Goal: Information Seeking & Learning: Learn about a topic

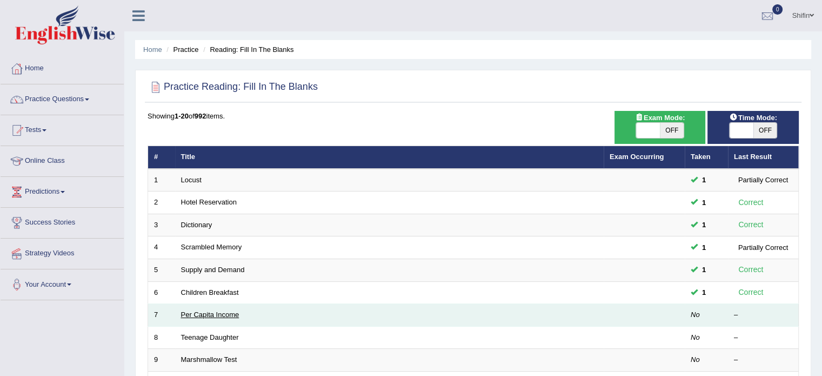
click at [227, 312] on link "Per Capita Income" at bounding box center [210, 314] width 58 height 8
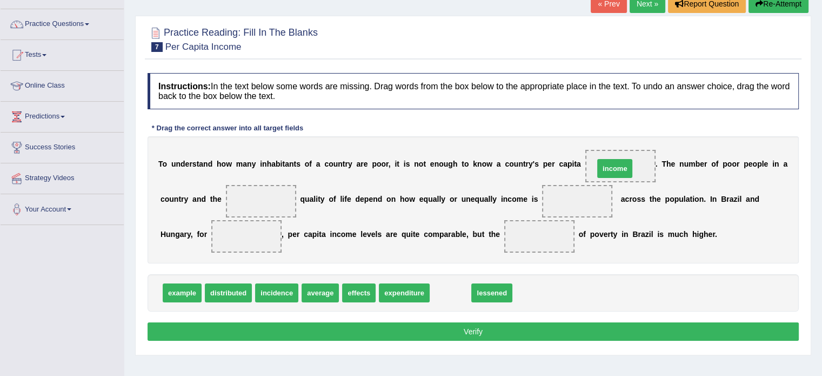
drag, startPoint x: 456, startPoint y: 295, endPoint x: 621, endPoint y: 171, distance: 206.4
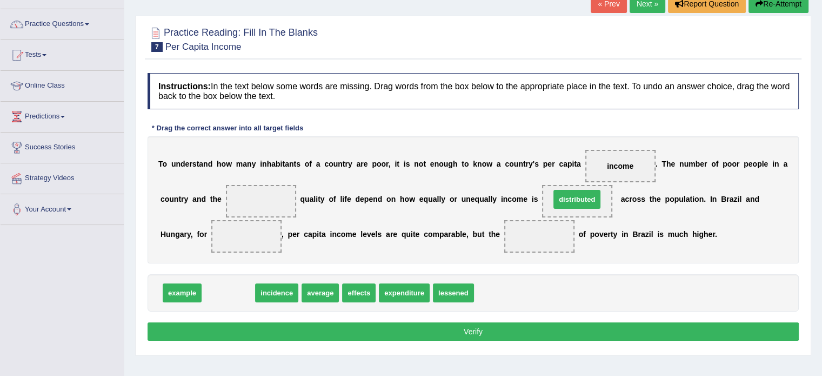
drag, startPoint x: 237, startPoint y: 290, endPoint x: 585, endPoint y: 196, distance: 360.5
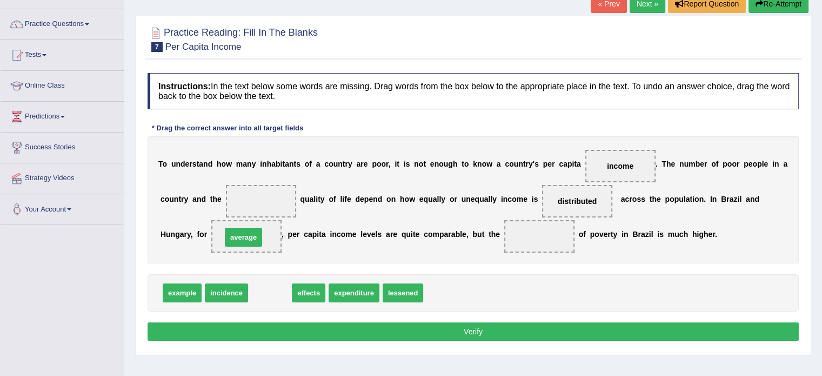
drag, startPoint x: 258, startPoint y: 289, endPoint x: 232, endPoint y: 233, distance: 61.6
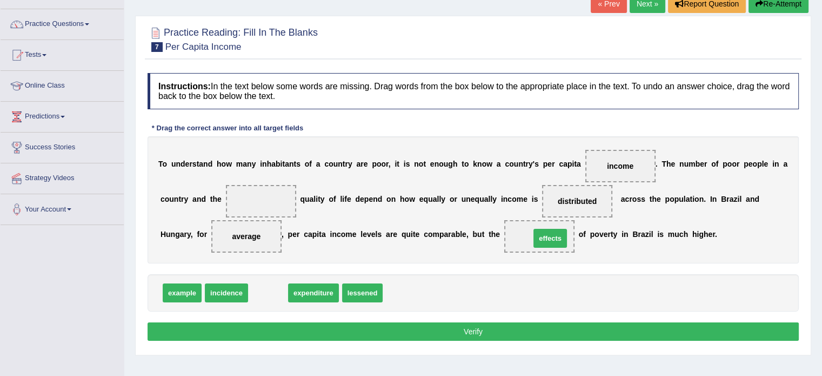
drag, startPoint x: 267, startPoint y: 293, endPoint x: 548, endPoint y: 237, distance: 286.5
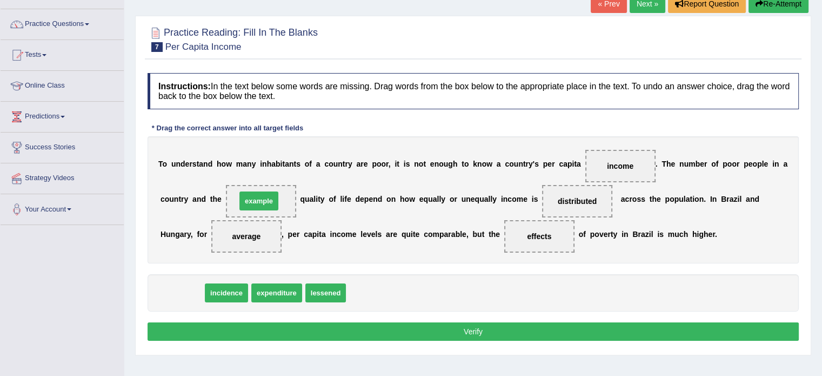
drag, startPoint x: 183, startPoint y: 287, endPoint x: 260, endPoint y: 195, distance: 119.7
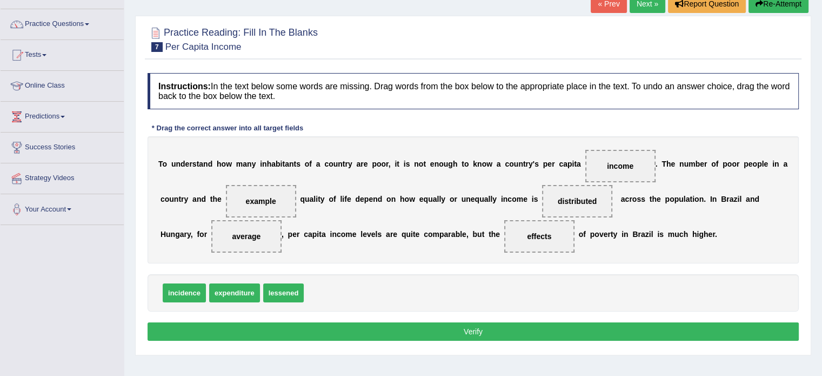
click at [399, 326] on button "Verify" at bounding box center [473, 331] width 651 height 18
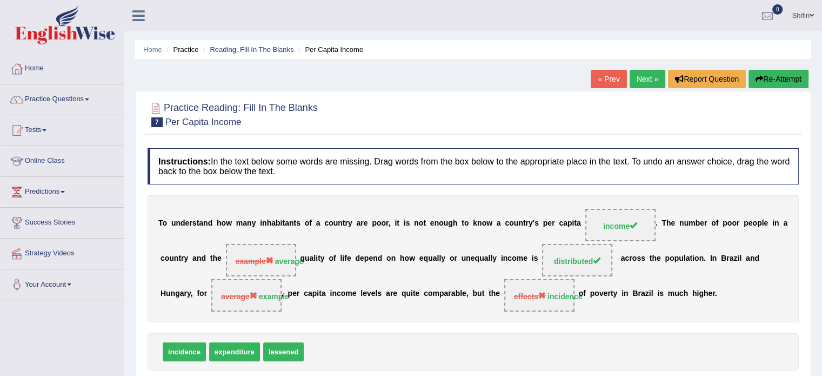
click at [646, 83] on link "Next »" at bounding box center [648, 79] width 36 height 18
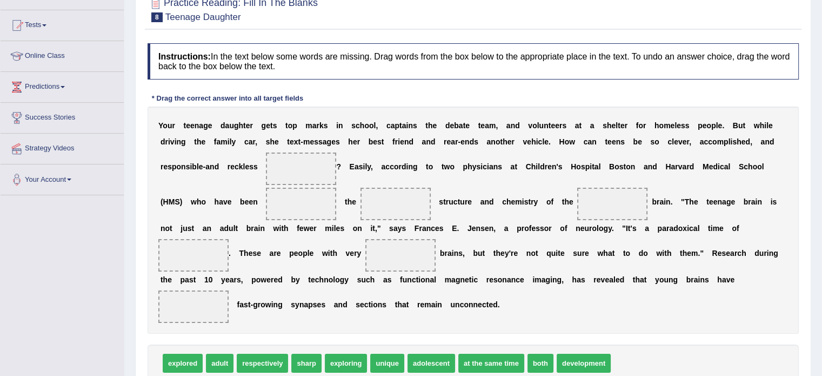
scroll to position [123, 0]
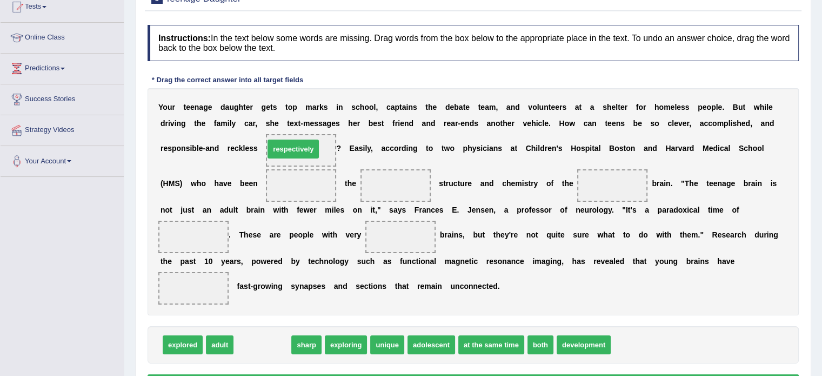
drag, startPoint x: 257, startPoint y: 349, endPoint x: 288, endPoint y: 153, distance: 198.0
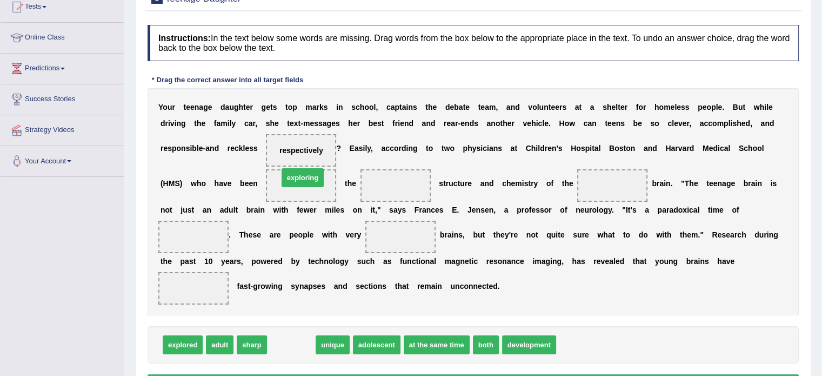
drag, startPoint x: 295, startPoint y: 344, endPoint x: 306, endPoint y: 177, distance: 167.4
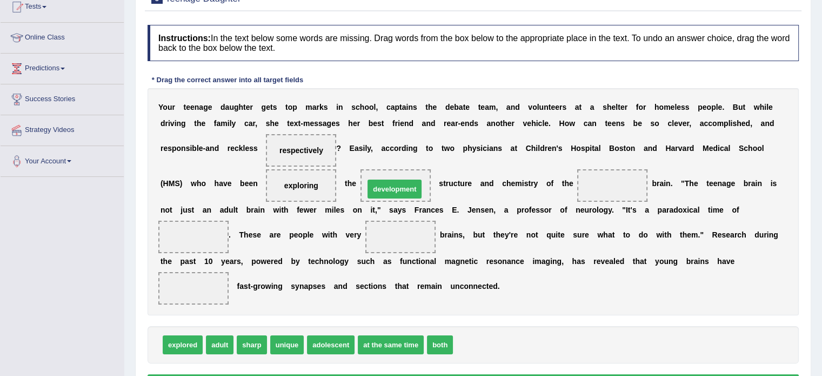
drag, startPoint x: 473, startPoint y: 347, endPoint x: 385, endPoint y: 191, distance: 179.1
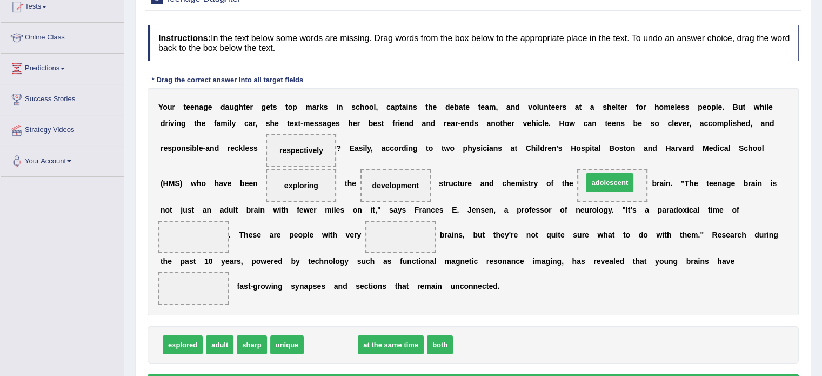
drag, startPoint x: 325, startPoint y: 345, endPoint x: 603, endPoint y: 183, distance: 321.6
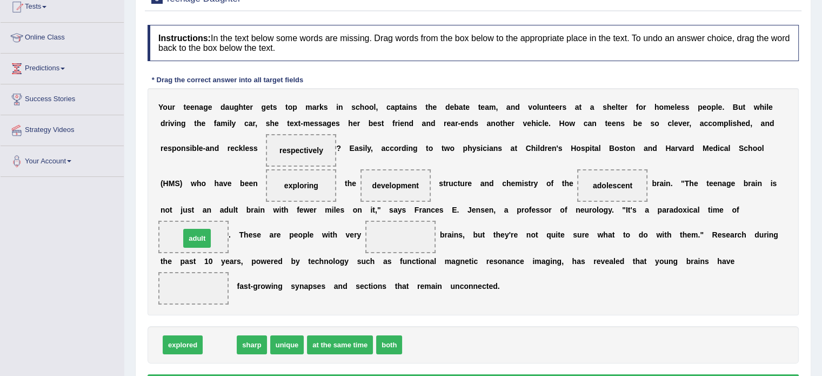
drag, startPoint x: 218, startPoint y: 345, endPoint x: 196, endPoint y: 239, distance: 108.8
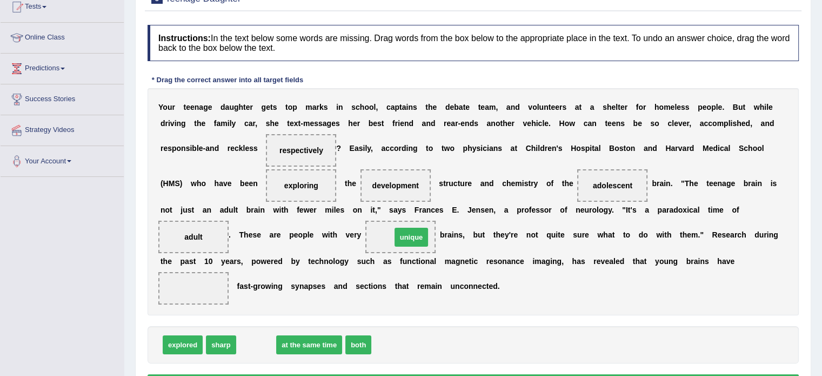
drag, startPoint x: 253, startPoint y: 340, endPoint x: 408, endPoint y: 233, distance: 188.7
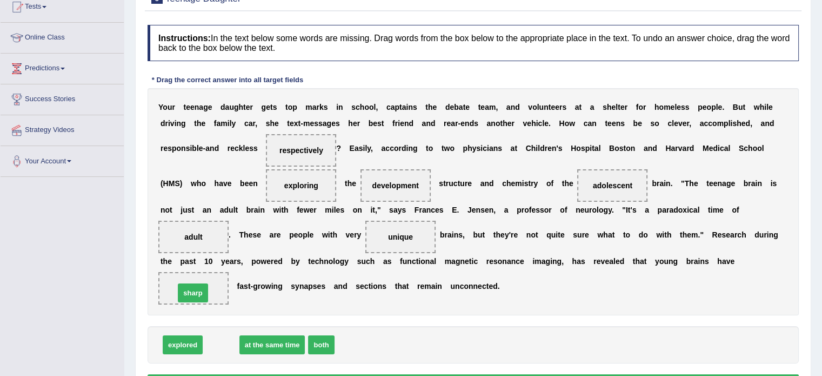
drag, startPoint x: 225, startPoint y: 345, endPoint x: 197, endPoint y: 293, distance: 59.0
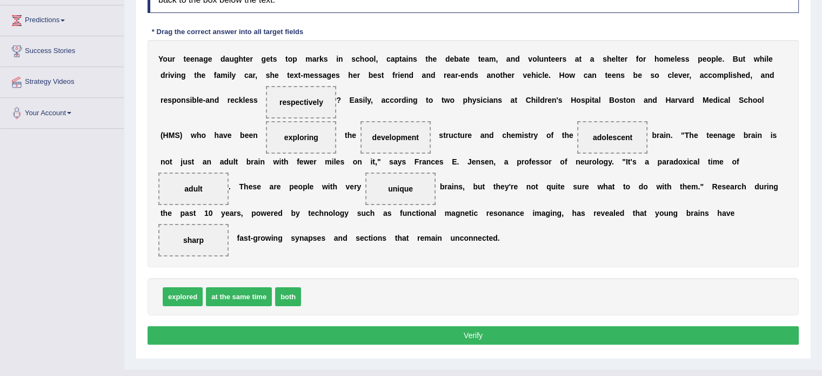
scroll to position [192, 0]
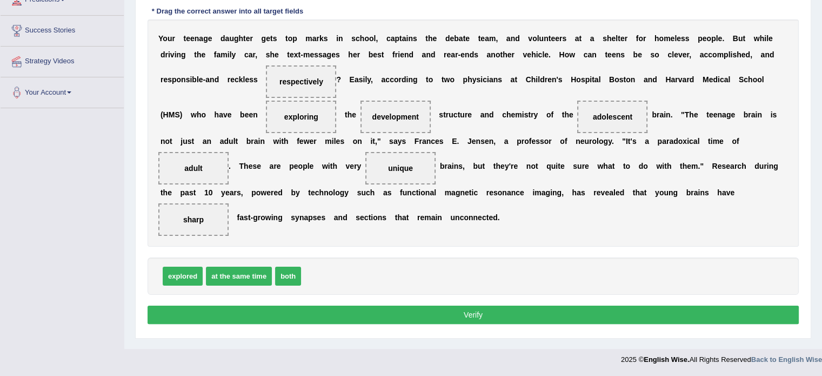
click at [474, 310] on button "Verify" at bounding box center [473, 314] width 651 height 18
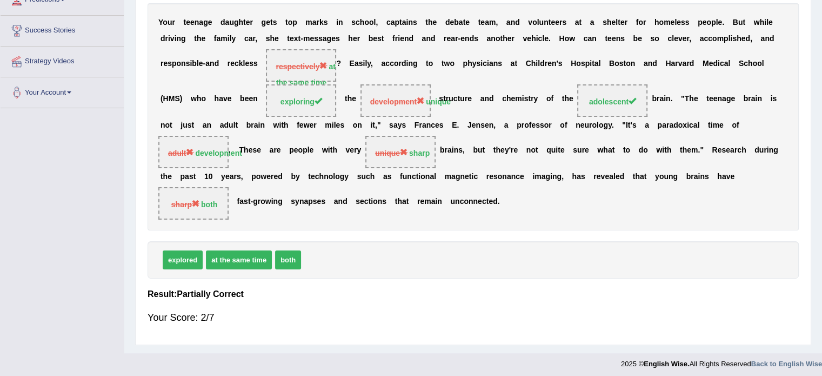
scroll to position [0, 0]
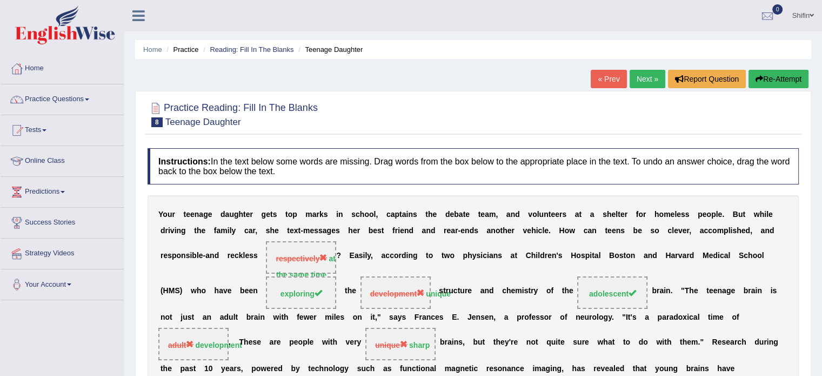
click at [652, 77] on link "Next »" at bounding box center [648, 79] width 36 height 18
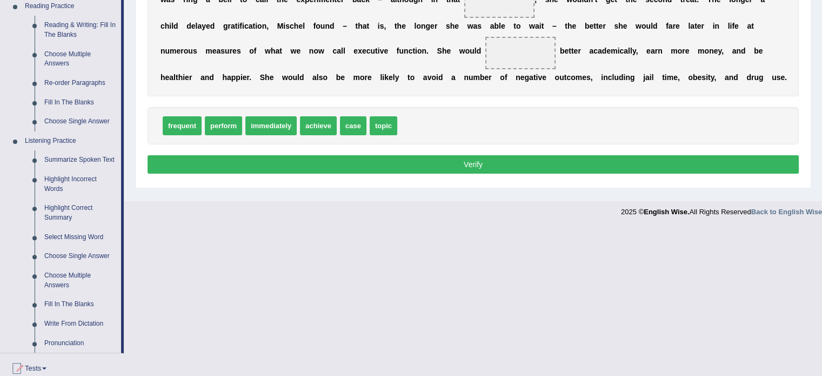
scroll to position [337, 0]
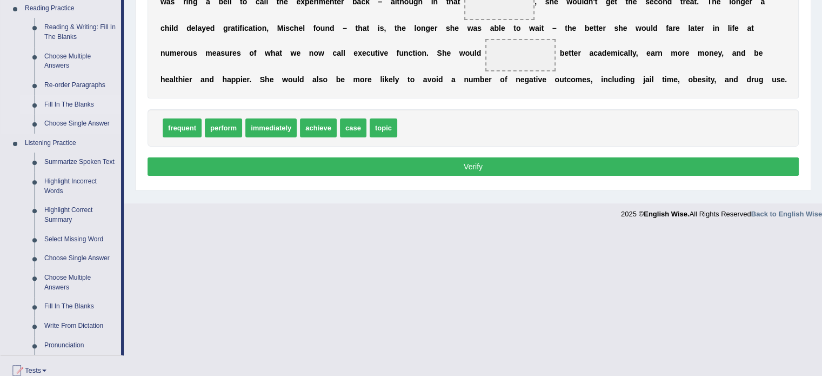
click at [71, 102] on link "Fill In The Blanks" at bounding box center [80, 104] width 82 height 19
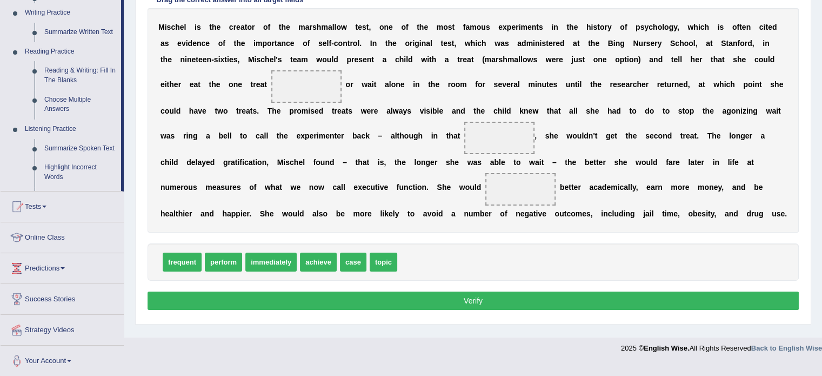
scroll to position [192, 0]
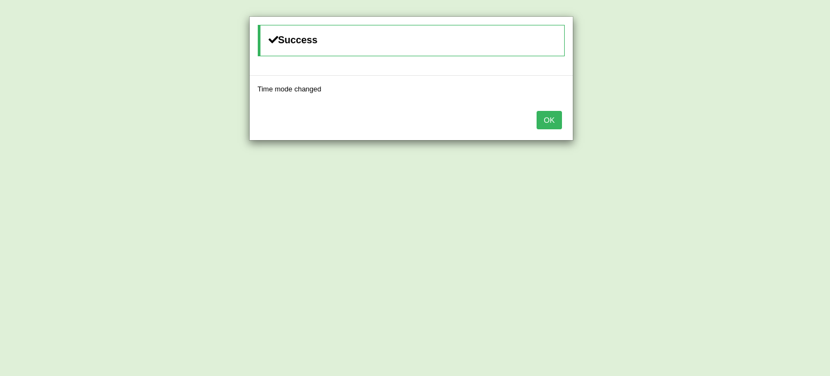
click at [549, 121] on button "OK" at bounding box center [549, 120] width 25 height 18
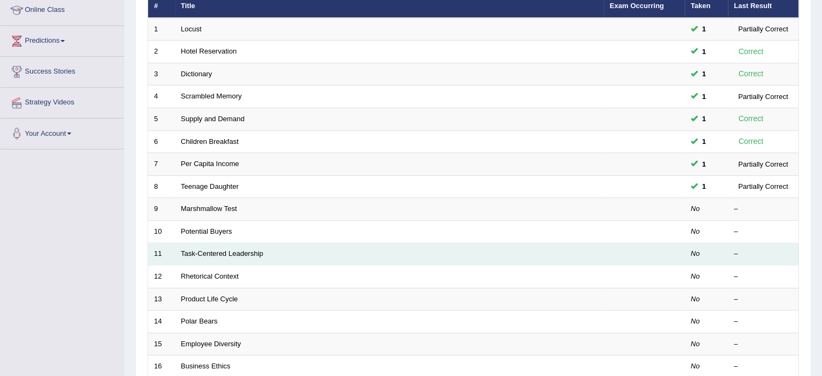
scroll to position [151, 0]
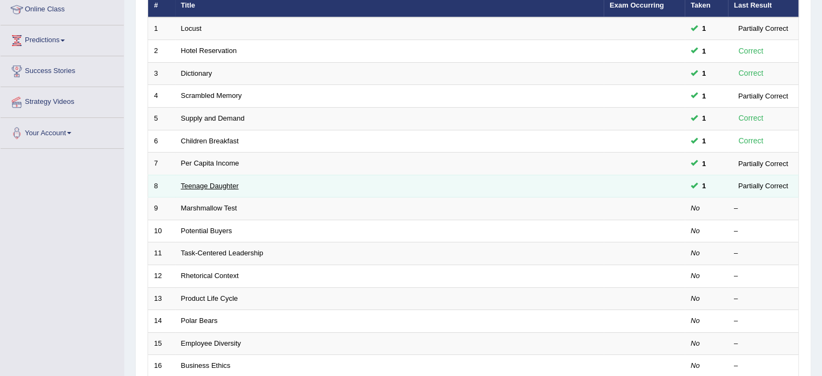
click at [204, 183] on link "Teenage Daughter" at bounding box center [210, 186] width 58 height 8
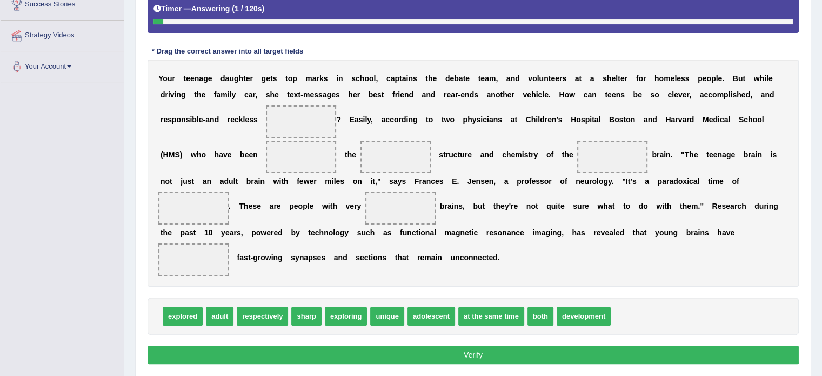
scroll to position [219, 0]
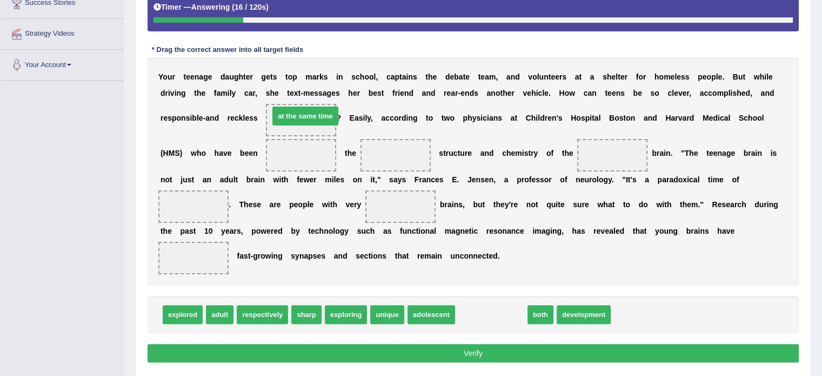
drag, startPoint x: 495, startPoint y: 316, endPoint x: 309, endPoint y: 118, distance: 271.8
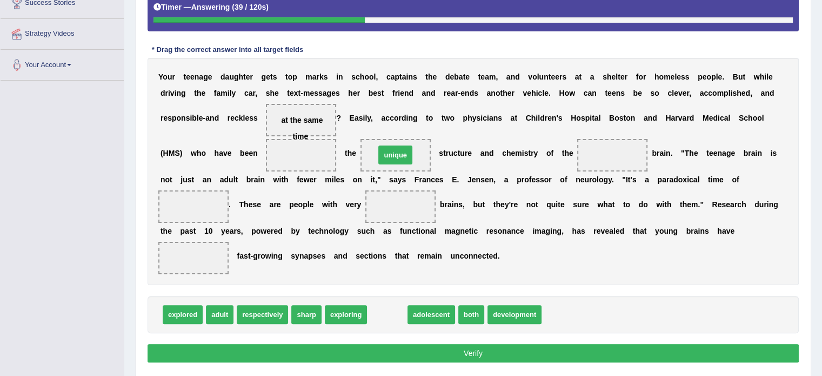
drag, startPoint x: 381, startPoint y: 314, endPoint x: 389, endPoint y: 155, distance: 159.6
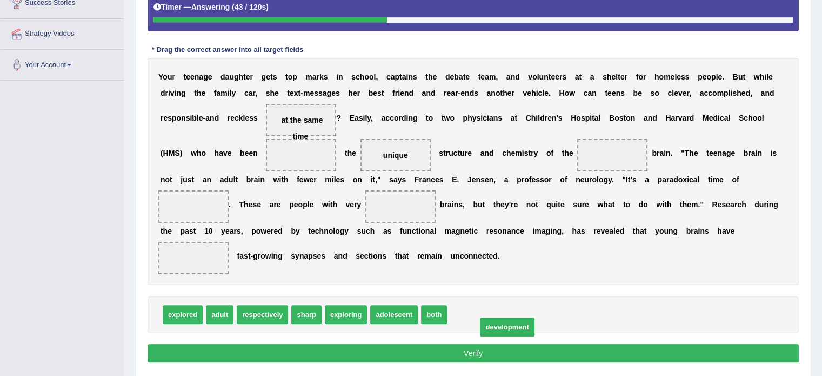
drag, startPoint x: 480, startPoint y: 317, endPoint x: 510, endPoint y: 329, distance: 32.2
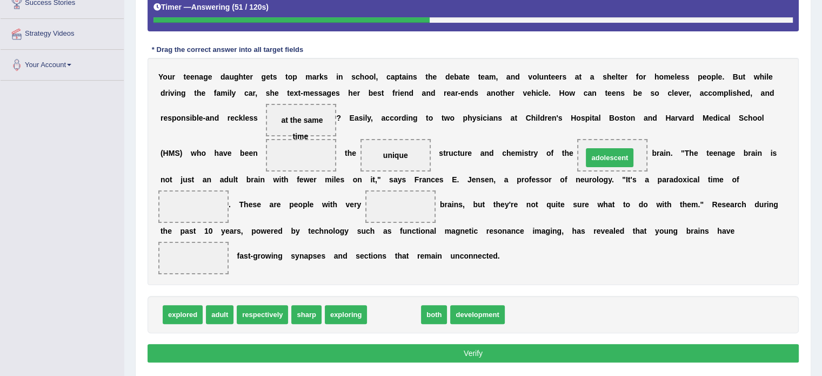
drag, startPoint x: 383, startPoint y: 311, endPoint x: 598, endPoint y: 154, distance: 266.5
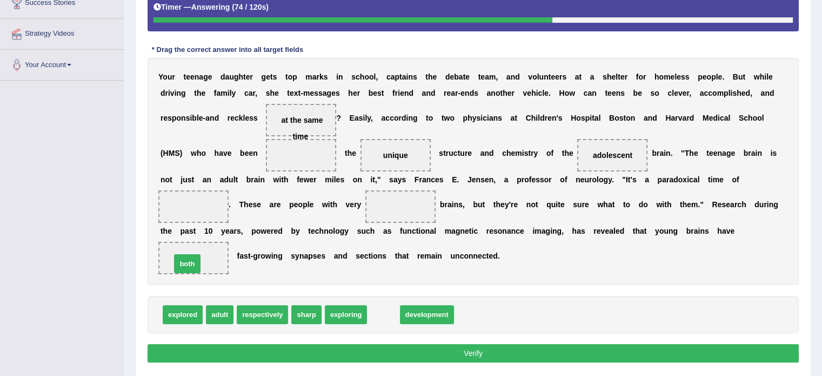
drag, startPoint x: 380, startPoint y: 313, endPoint x: 184, endPoint y: 262, distance: 202.6
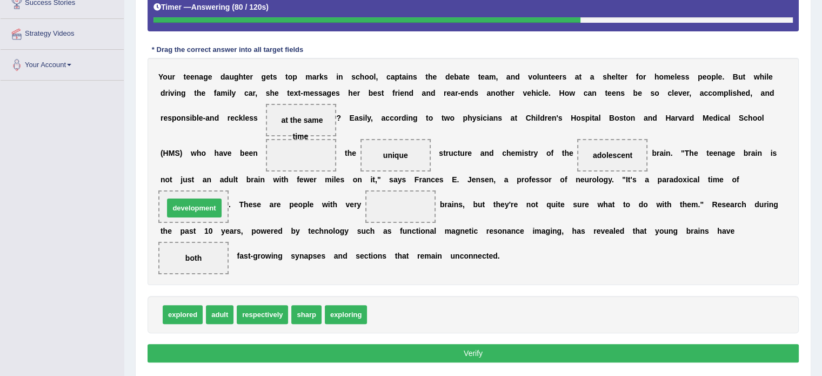
drag, startPoint x: 404, startPoint y: 315, endPoint x: 201, endPoint y: 209, distance: 229.1
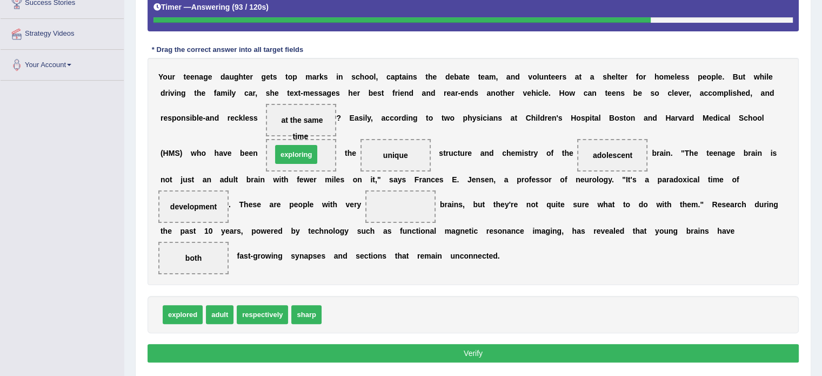
drag, startPoint x: 350, startPoint y: 311, endPoint x: 300, endPoint y: 152, distance: 167.0
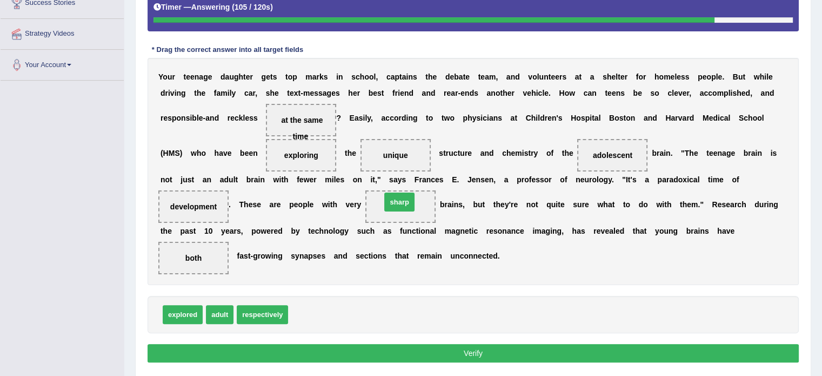
drag, startPoint x: 303, startPoint y: 314, endPoint x: 396, endPoint y: 202, distance: 145.8
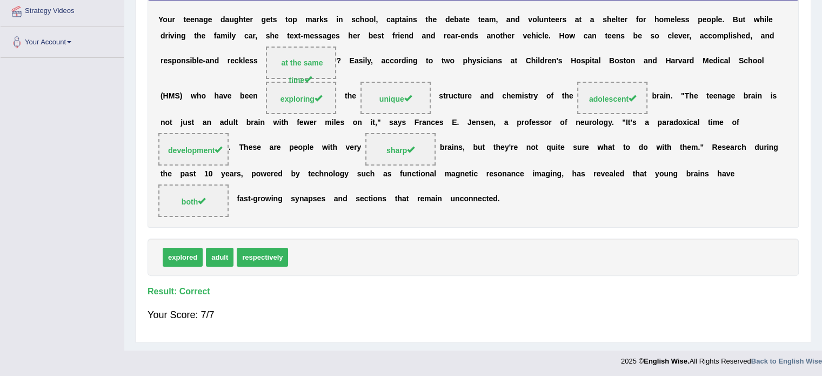
scroll to position [0, 0]
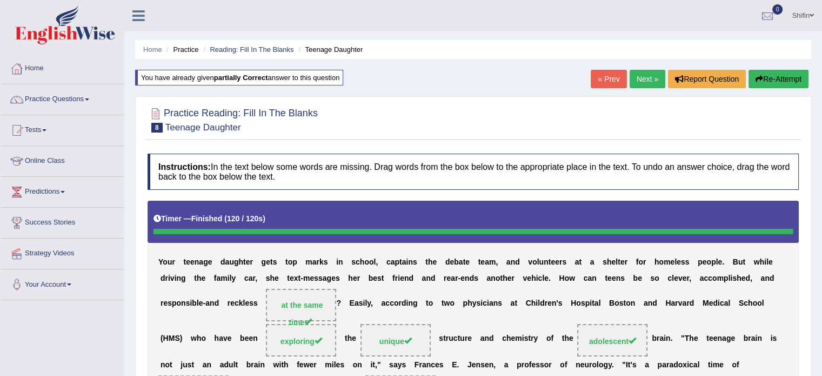
click at [643, 73] on link "Next »" at bounding box center [648, 79] width 36 height 18
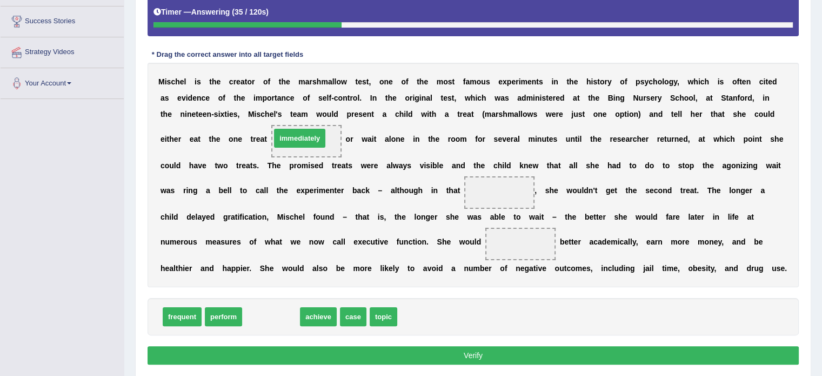
drag, startPoint x: 267, startPoint y: 314, endPoint x: 297, endPoint y: 136, distance: 180.8
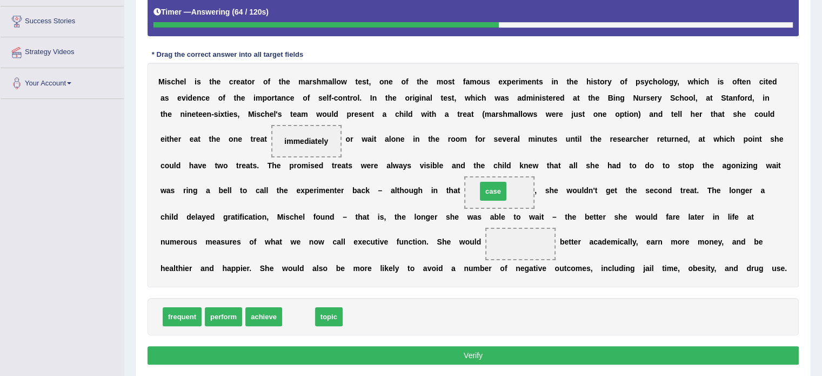
drag, startPoint x: 302, startPoint y: 318, endPoint x: 496, endPoint y: 193, distance: 231.4
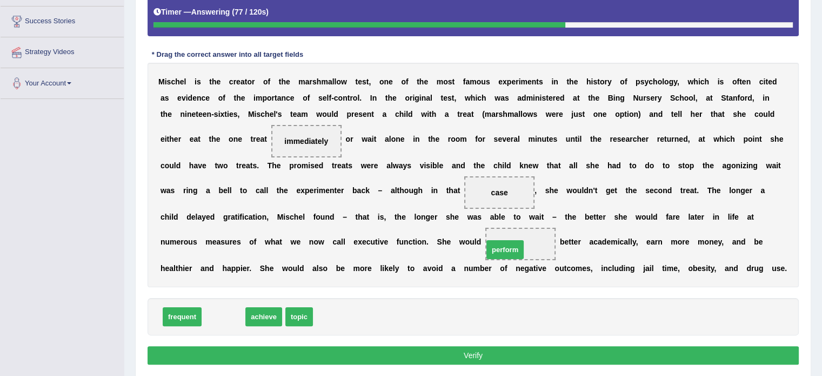
drag, startPoint x: 232, startPoint y: 313, endPoint x: 514, endPoint y: 245, distance: 289.5
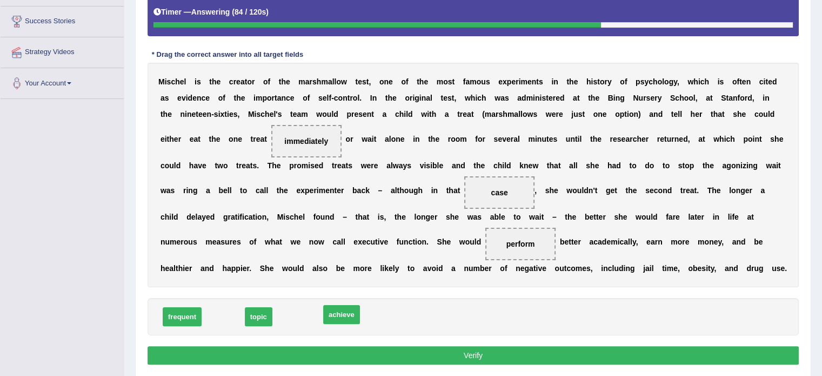
drag, startPoint x: 217, startPoint y: 312, endPoint x: 334, endPoint y: 310, distance: 117.8
click at [415, 358] on button "Verify" at bounding box center [473, 355] width 651 height 18
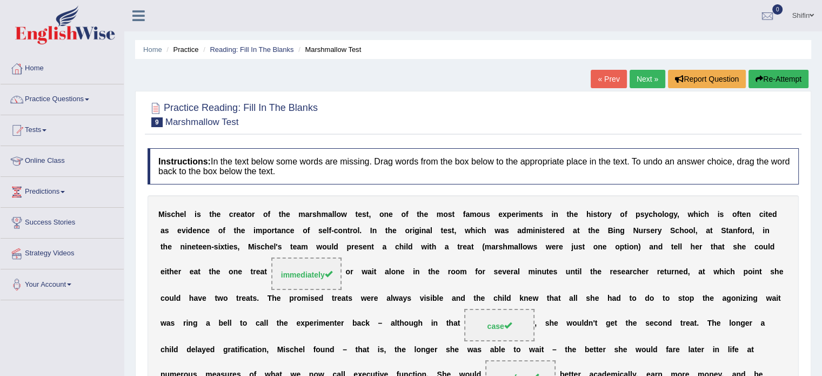
click at [641, 84] on link "Next »" at bounding box center [648, 79] width 36 height 18
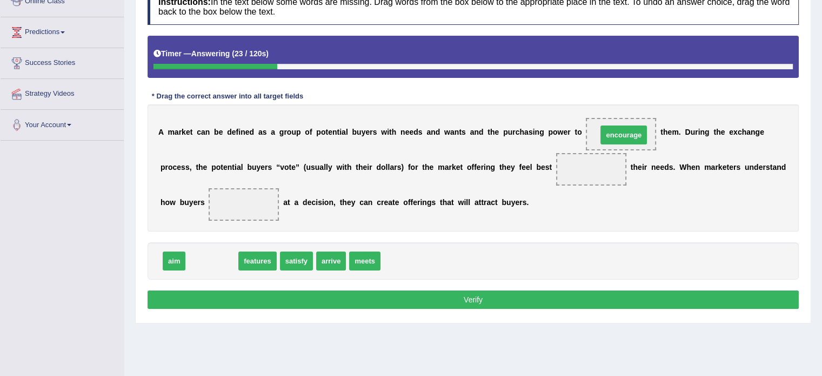
drag, startPoint x: 214, startPoint y: 262, endPoint x: 626, endPoint y: 136, distance: 430.7
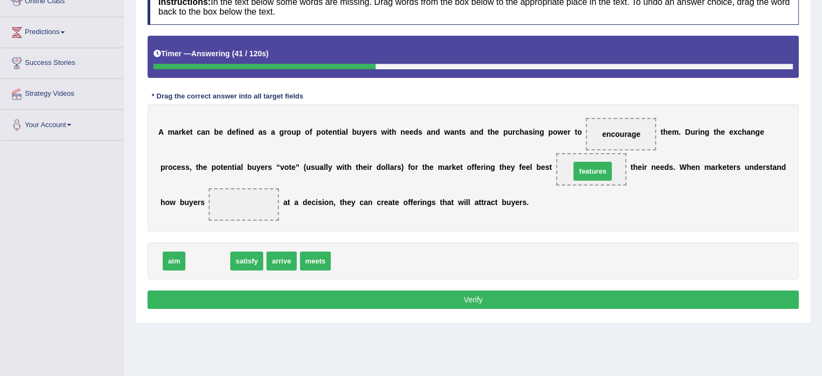
drag, startPoint x: 201, startPoint y: 259, endPoint x: 586, endPoint y: 169, distance: 395.1
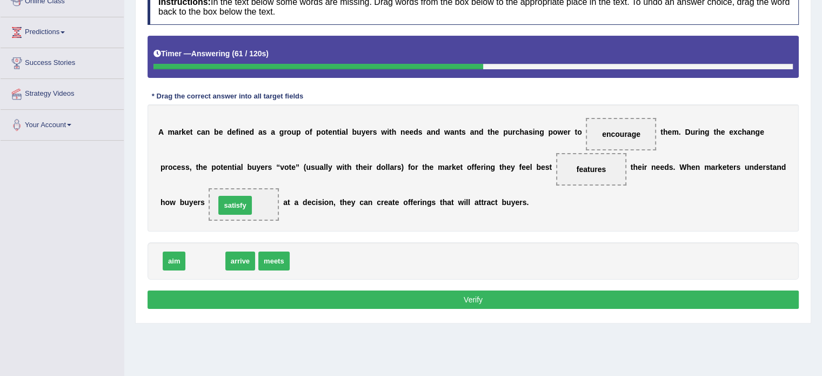
drag, startPoint x: 198, startPoint y: 257, endPoint x: 228, endPoint y: 202, distance: 62.6
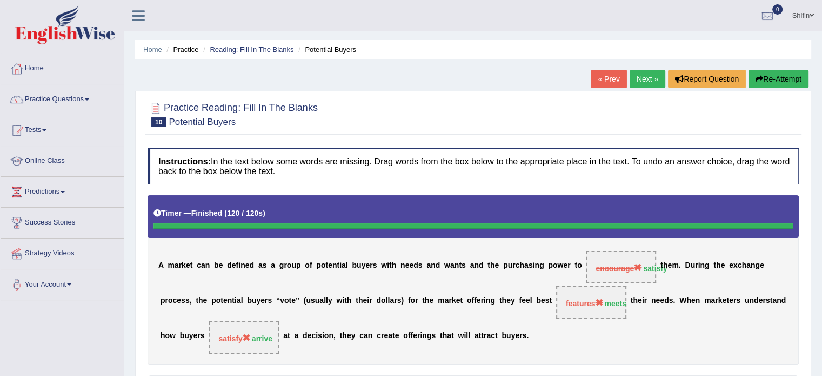
click at [779, 78] on button "Re-Attempt" at bounding box center [778, 79] width 60 height 18
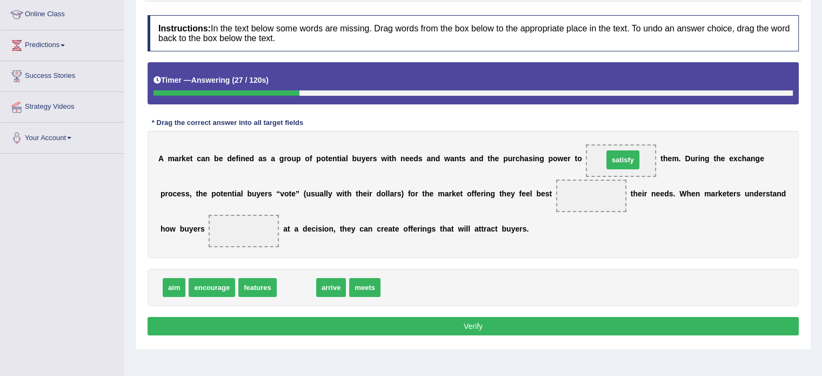
drag, startPoint x: 296, startPoint y: 288, endPoint x: 623, endPoint y: 160, distance: 350.4
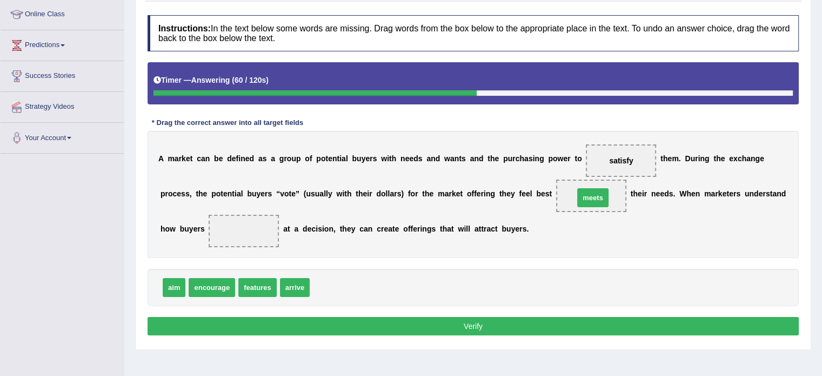
drag, startPoint x: 326, startPoint y: 288, endPoint x: 590, endPoint y: 198, distance: 279.1
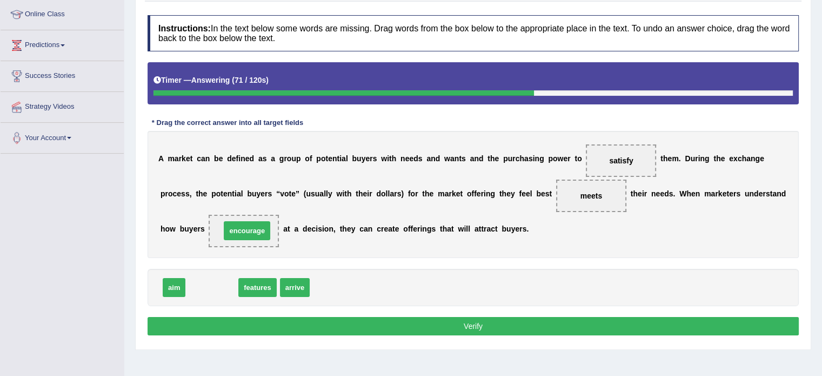
drag, startPoint x: 211, startPoint y: 284, endPoint x: 246, endPoint y: 226, distance: 67.2
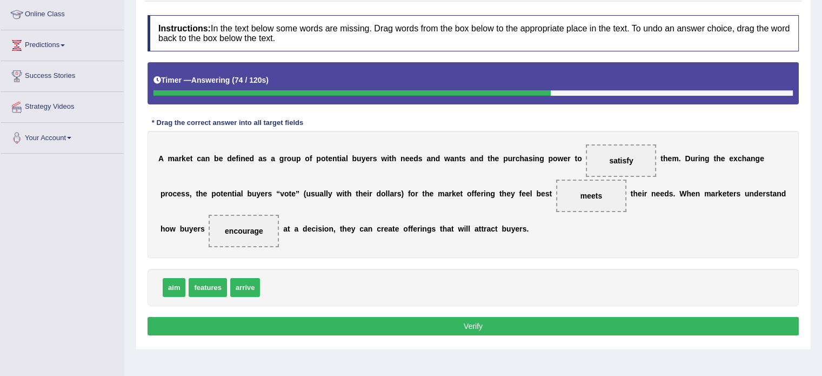
click at [390, 320] on button "Verify" at bounding box center [473, 326] width 651 height 18
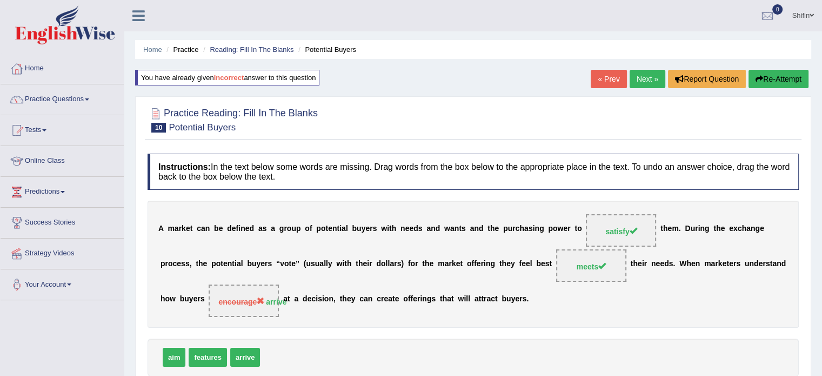
click at [640, 77] on link "Next »" at bounding box center [648, 79] width 36 height 18
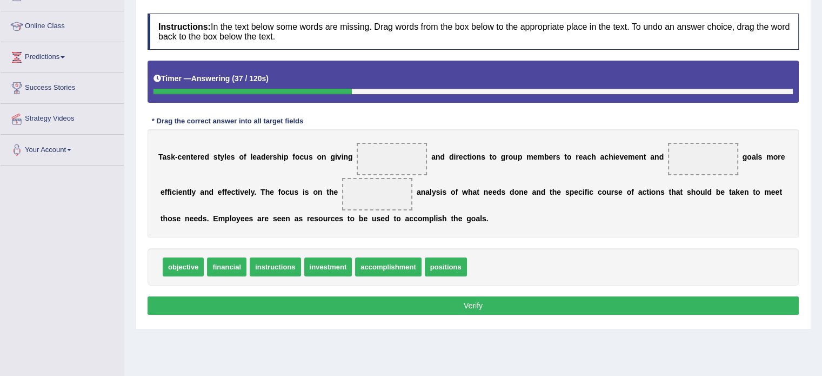
scroll to position [137, 0]
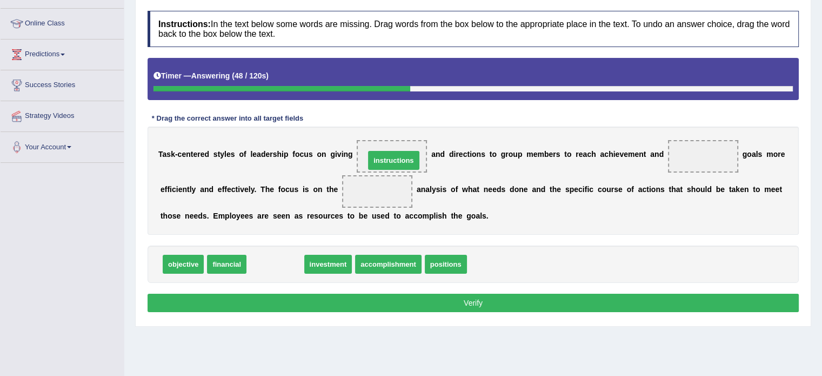
drag, startPoint x: 278, startPoint y: 263, endPoint x: 396, endPoint y: 159, distance: 157.4
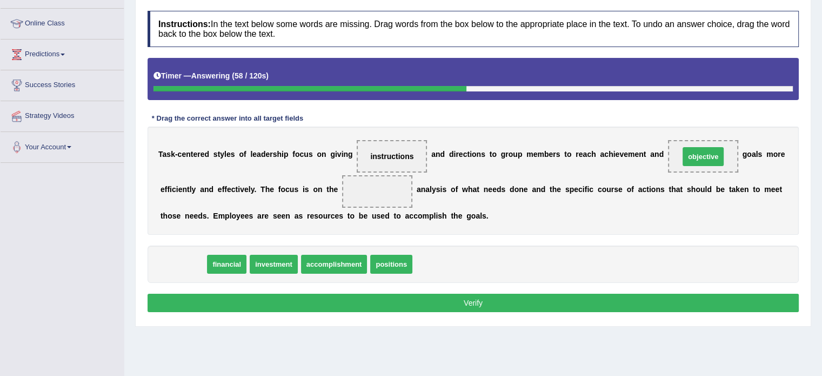
drag, startPoint x: 186, startPoint y: 261, endPoint x: 706, endPoint y: 153, distance: 531.5
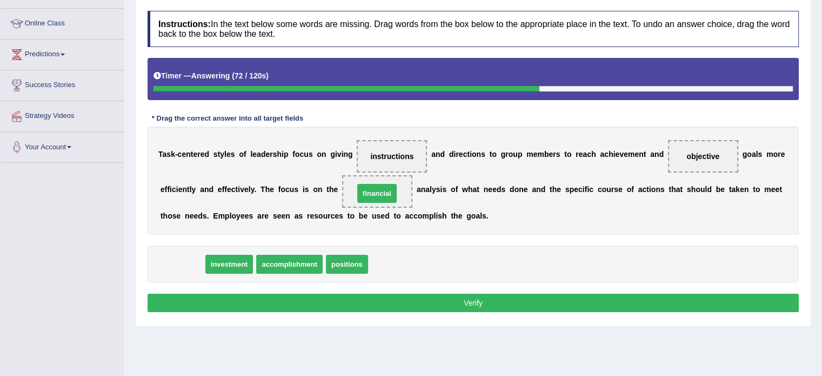
drag, startPoint x: 186, startPoint y: 262, endPoint x: 380, endPoint y: 191, distance: 207.0
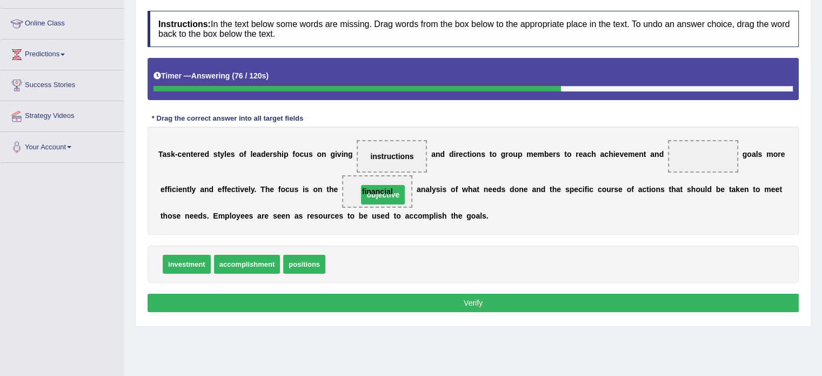
drag, startPoint x: 692, startPoint y: 152, endPoint x: 374, endPoint y: 186, distance: 320.1
drag, startPoint x: 342, startPoint y: 266, endPoint x: 369, endPoint y: 197, distance: 74.8
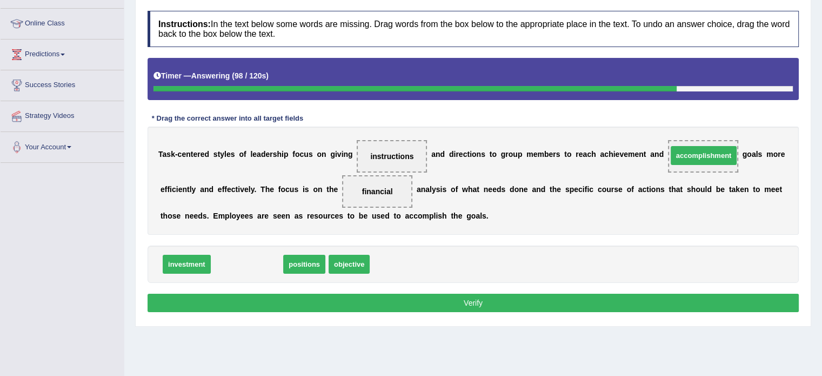
drag, startPoint x: 257, startPoint y: 264, endPoint x: 714, endPoint y: 155, distance: 469.5
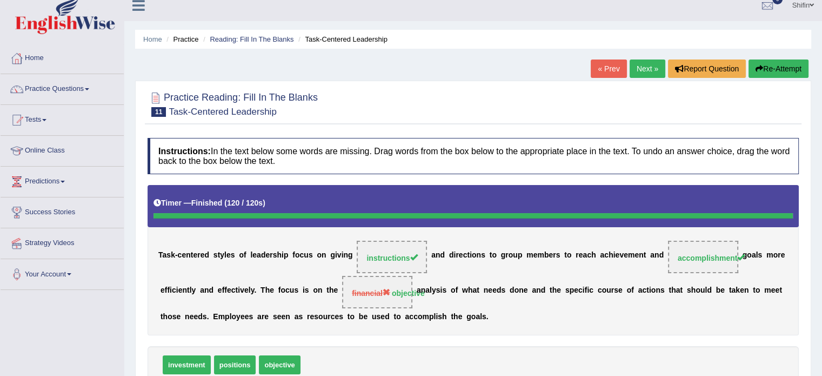
scroll to position [5, 0]
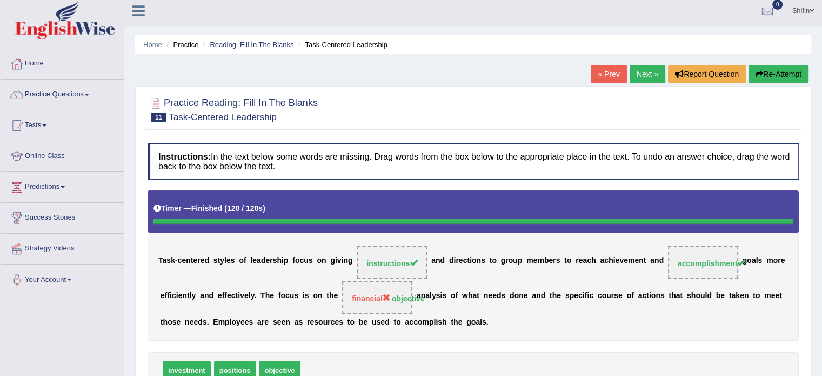
click at [642, 73] on link "Next »" at bounding box center [648, 74] width 36 height 18
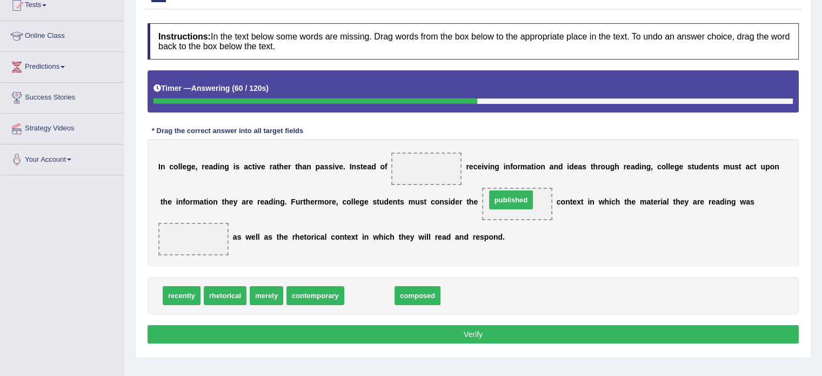
drag, startPoint x: 376, startPoint y: 297, endPoint x: 518, endPoint y: 201, distance: 170.9
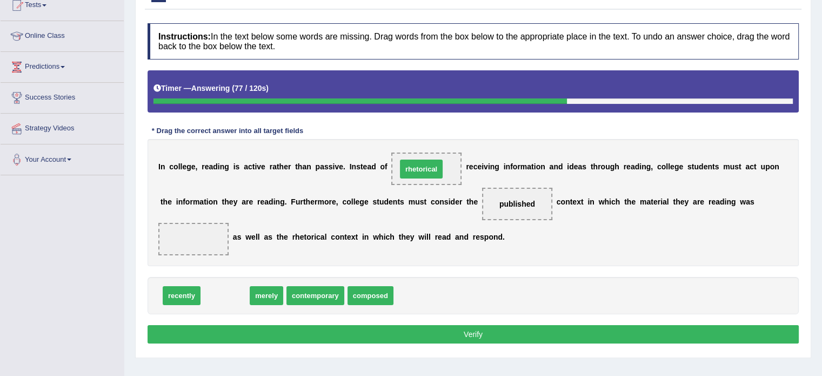
drag, startPoint x: 231, startPoint y: 292, endPoint x: 427, endPoint y: 166, distance: 233.4
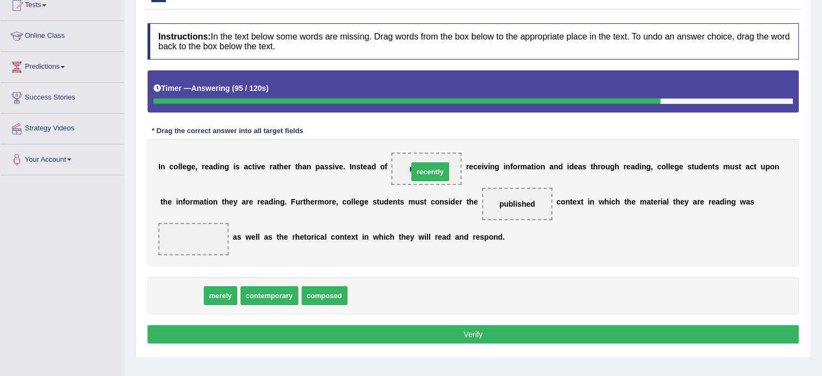
drag, startPoint x: 170, startPoint y: 292, endPoint x: 413, endPoint y: 170, distance: 271.6
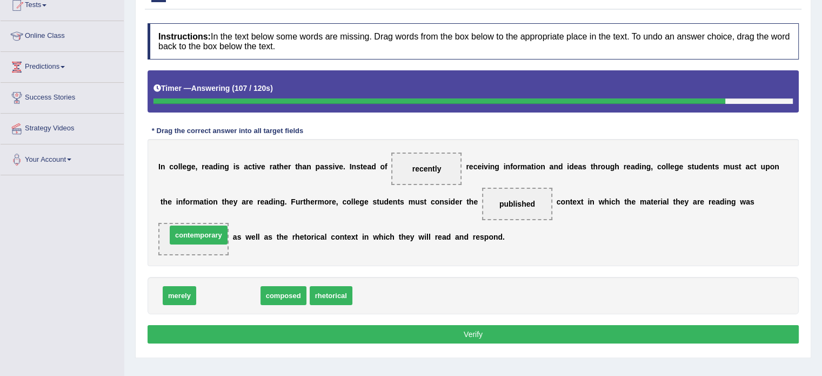
drag, startPoint x: 226, startPoint y: 294, endPoint x: 191, endPoint y: 235, distance: 68.6
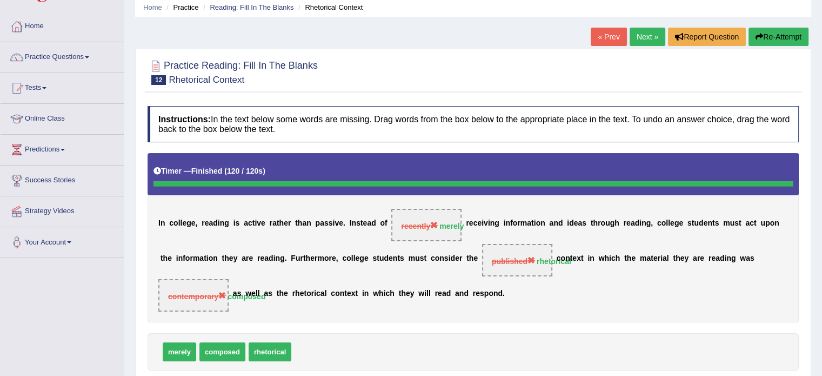
scroll to position [40, 0]
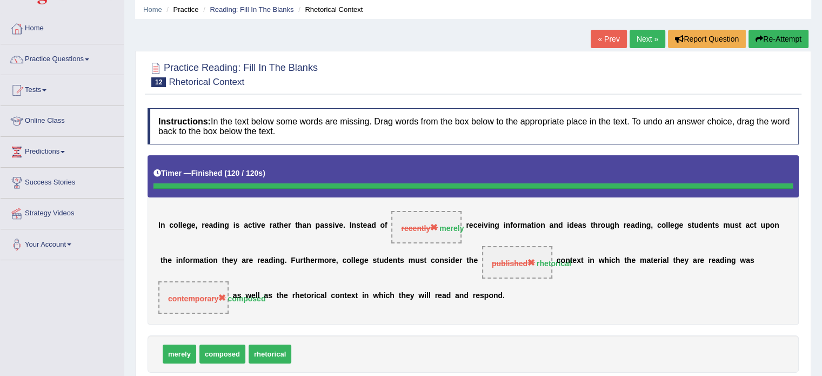
click at [635, 35] on link "Next »" at bounding box center [648, 39] width 36 height 18
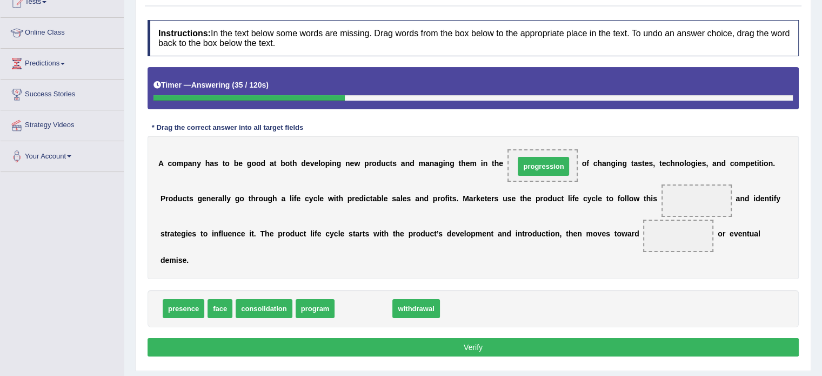
drag, startPoint x: 354, startPoint y: 305, endPoint x: 534, endPoint y: 164, distance: 229.0
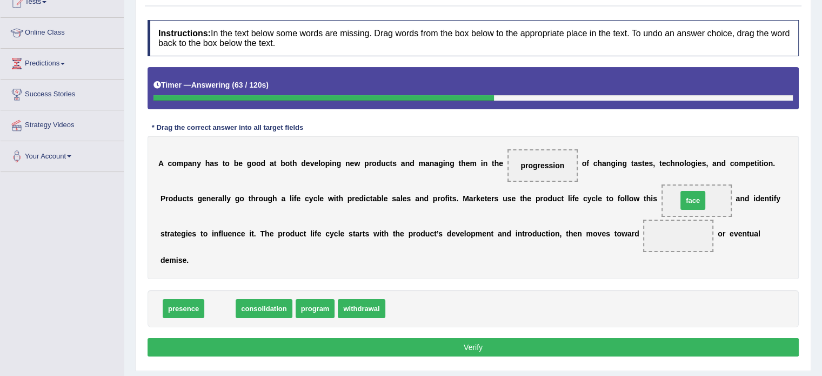
drag, startPoint x: 220, startPoint y: 309, endPoint x: 693, endPoint y: 200, distance: 485.0
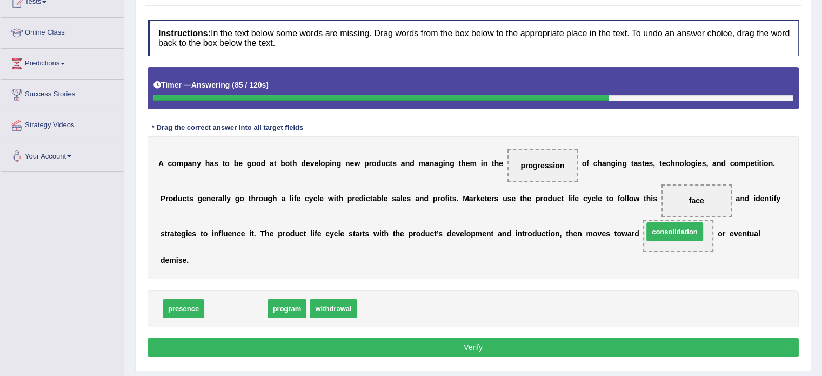
drag, startPoint x: 238, startPoint y: 309, endPoint x: 677, endPoint y: 232, distance: 445.4
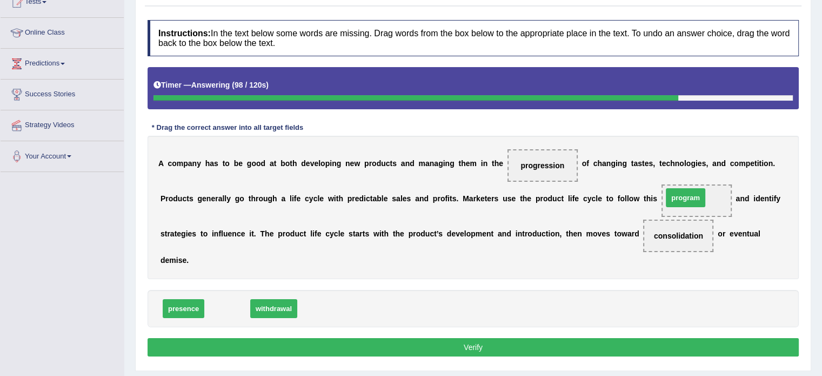
drag, startPoint x: 227, startPoint y: 307, endPoint x: 685, endPoint y: 196, distance: 471.4
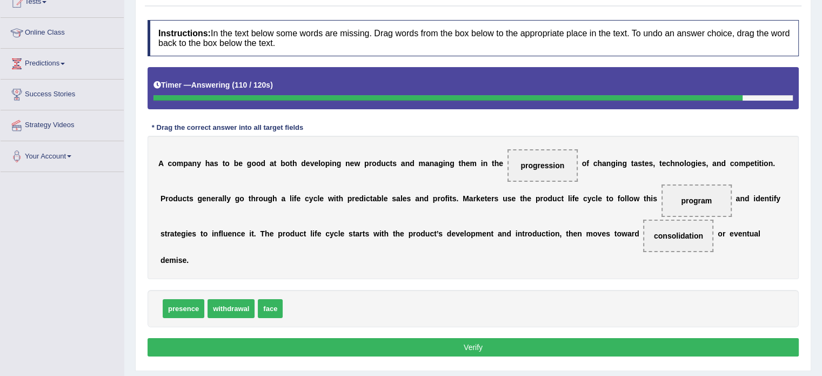
click at [441, 345] on button "Verify" at bounding box center [473, 347] width 651 height 18
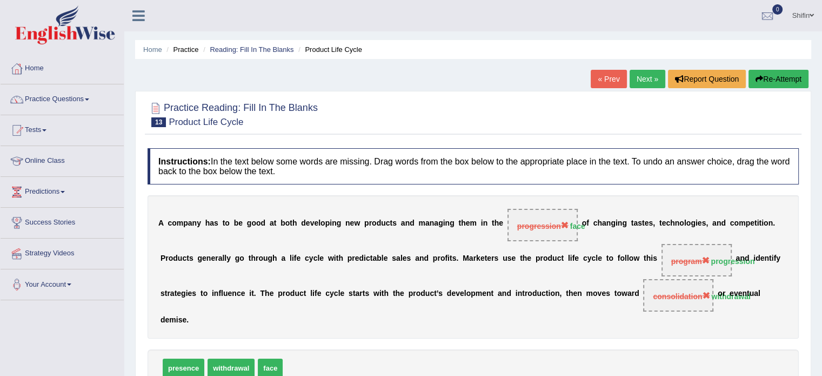
click at [648, 81] on link "Next »" at bounding box center [648, 79] width 36 height 18
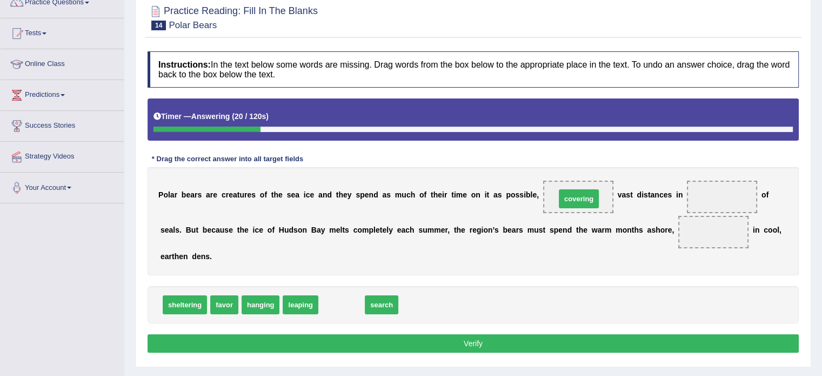
drag, startPoint x: 344, startPoint y: 305, endPoint x: 581, endPoint y: 199, distance: 259.8
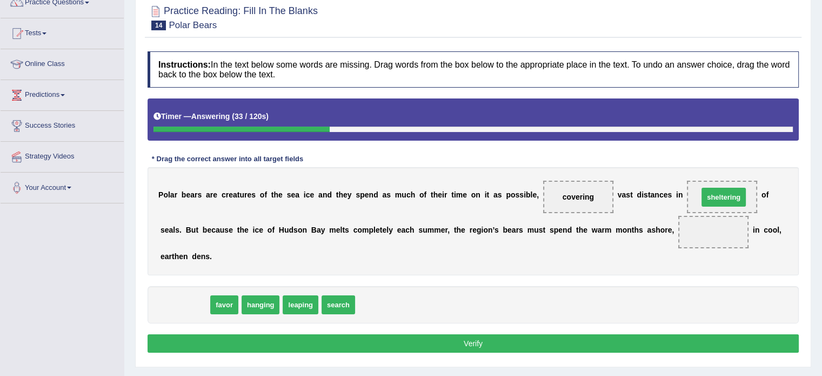
drag, startPoint x: 189, startPoint y: 303, endPoint x: 727, endPoint y: 195, distance: 549.0
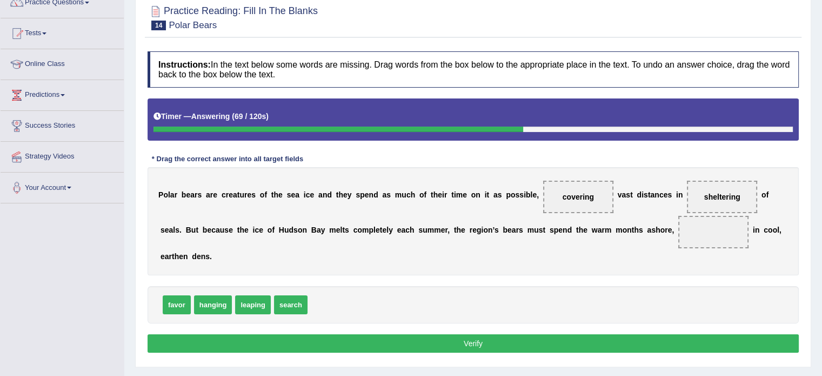
click at [168, 304] on span "favor" at bounding box center [177, 304] width 28 height 19
drag, startPoint x: 177, startPoint y: 302, endPoint x: 722, endPoint y: 192, distance: 555.5
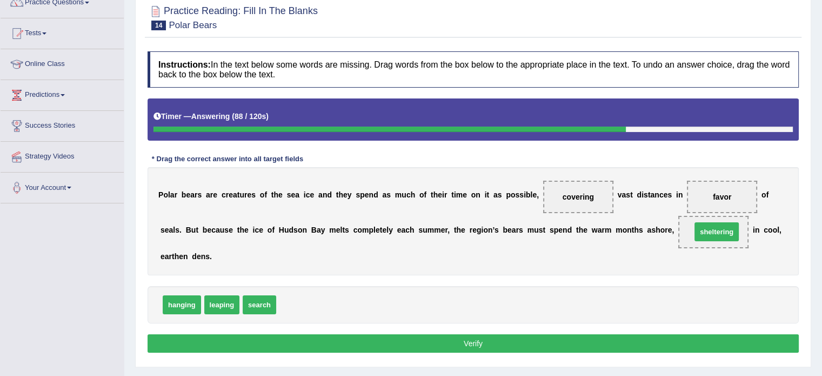
drag, startPoint x: 287, startPoint y: 303, endPoint x: 702, endPoint y: 230, distance: 421.4
click at [443, 346] on button "Verify" at bounding box center [473, 343] width 651 height 18
